Goal: Download file/media

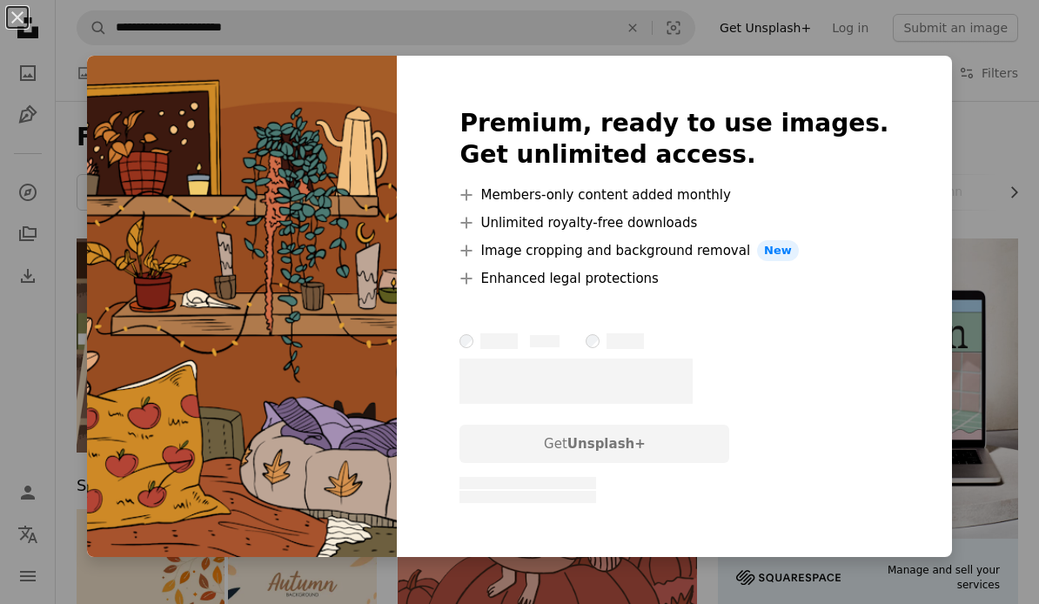
scroll to position [4737, 0]
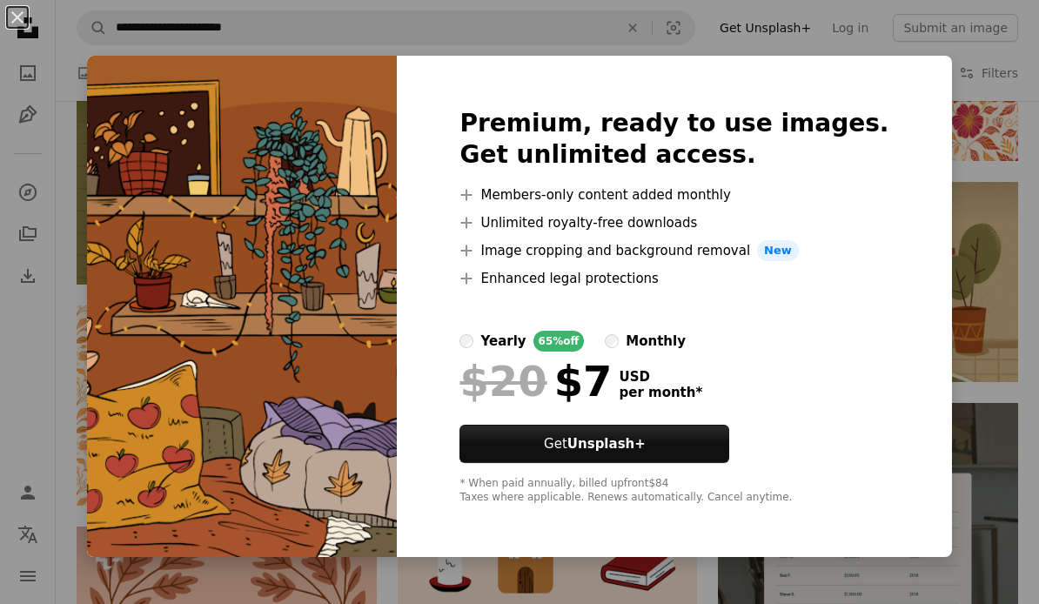
click at [959, 117] on div "An X shape Premium, ready to use images. Get unlimited access. A plus sign Memb…" at bounding box center [519, 302] width 1039 height 604
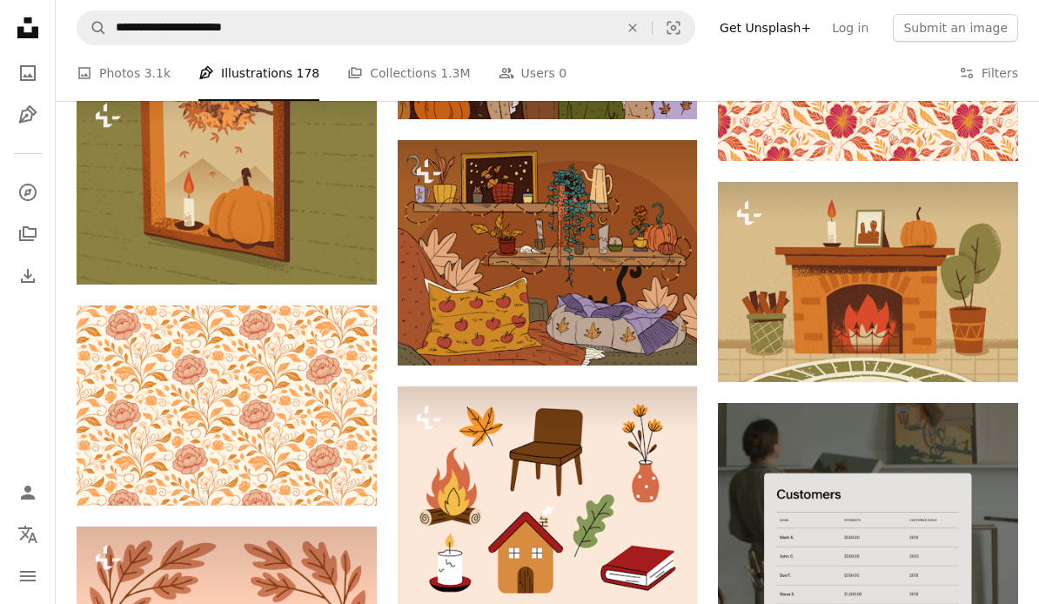
scroll to position [4704, 0]
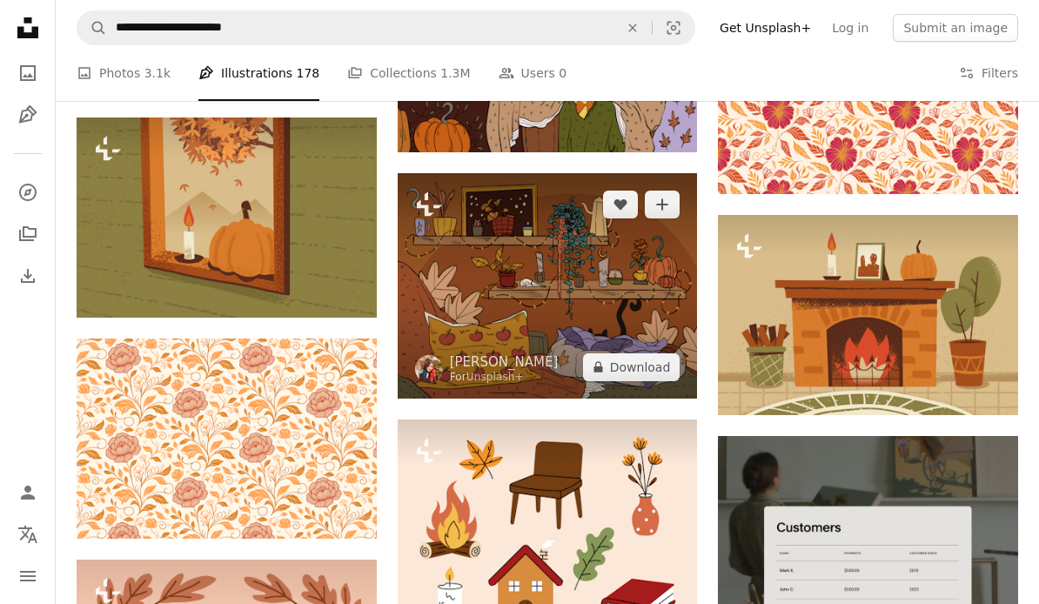
click at [630, 276] on img at bounding box center [548, 285] width 300 height 225
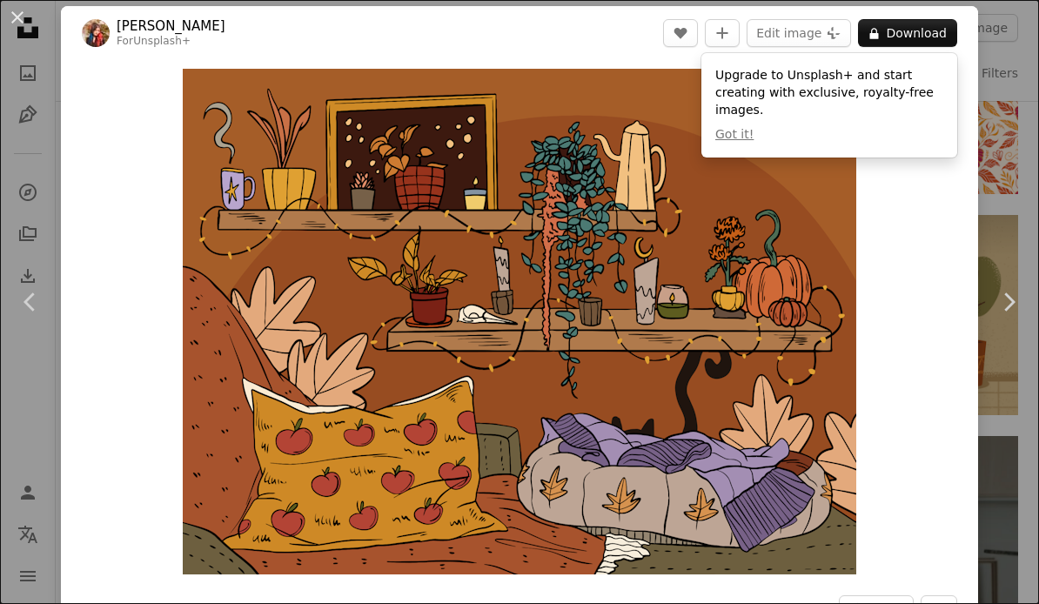
scroll to position [9, 0]
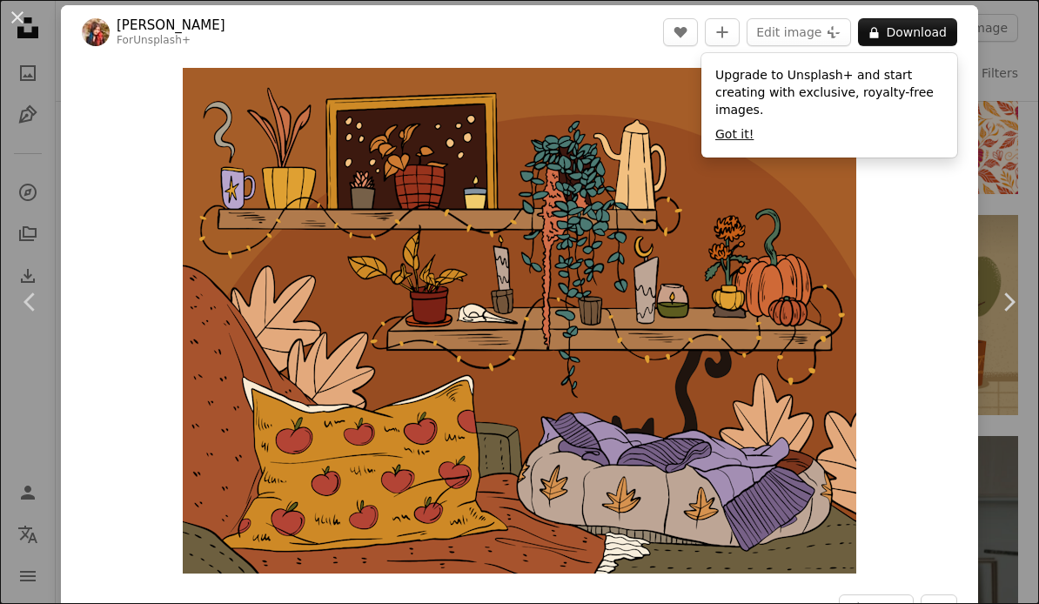
click at [732, 133] on button "Got it!" at bounding box center [735, 134] width 38 height 17
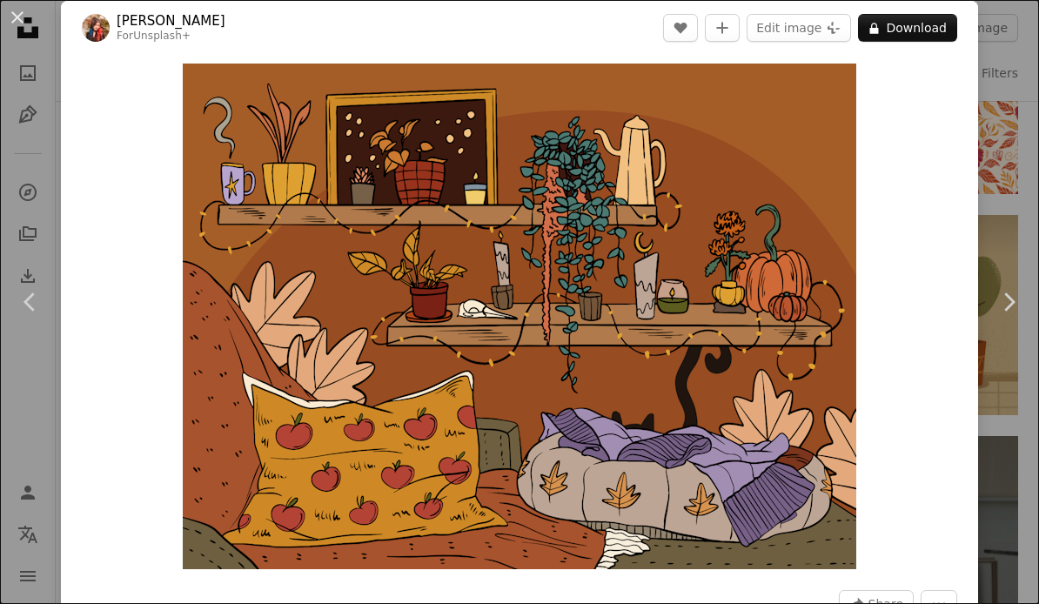
scroll to position [15, 0]
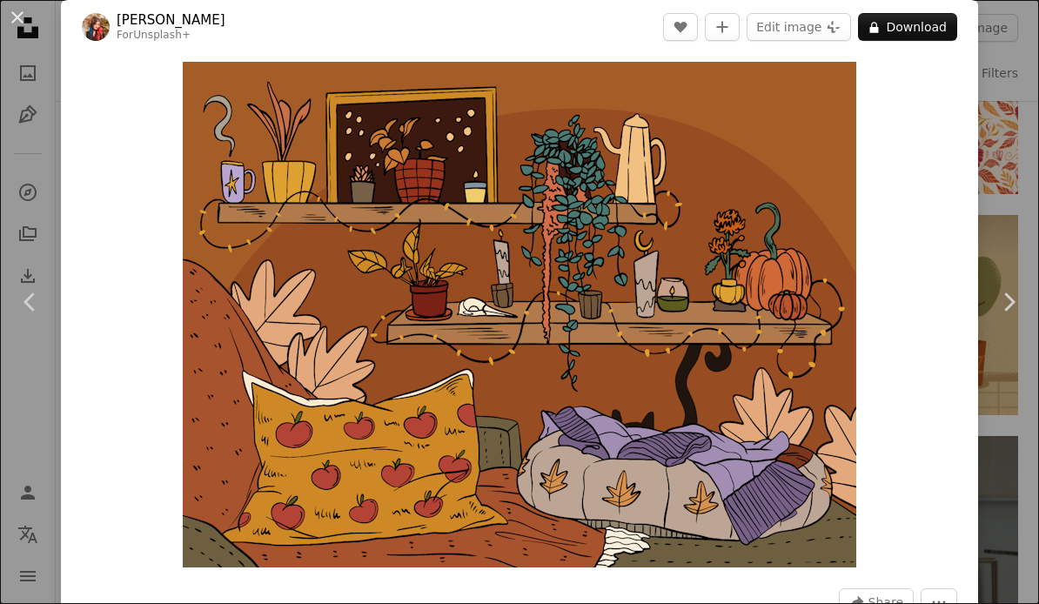
click at [998, 212] on div "An X shape Chevron left Chevron right [PERSON_NAME] For Unsplash+ A heart A plu…" at bounding box center [519, 302] width 1039 height 604
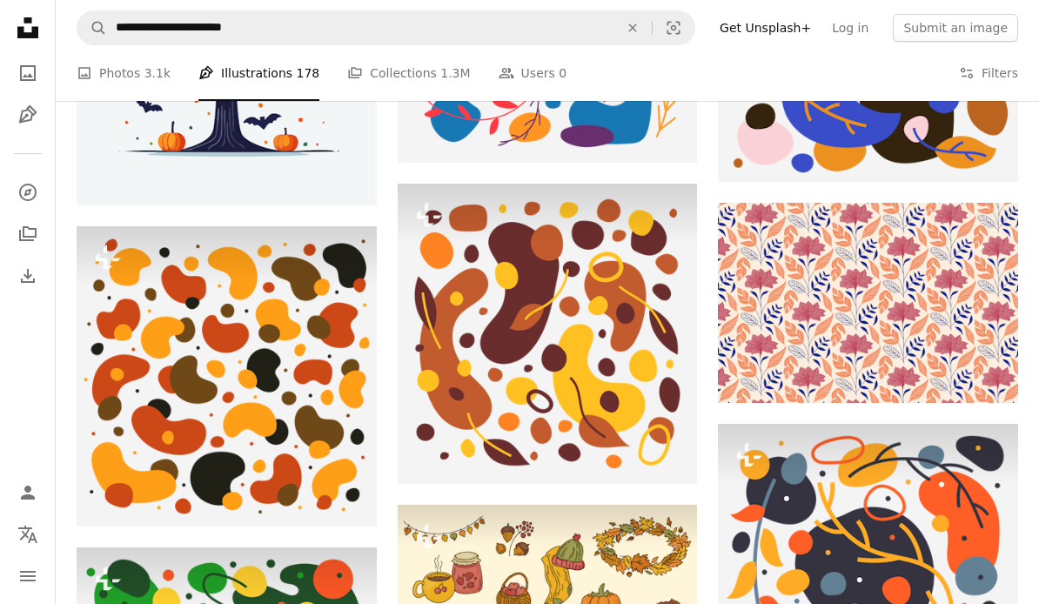
scroll to position [3666, 0]
